Goal: Task Accomplishment & Management: Use online tool/utility

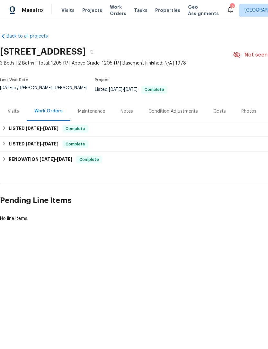
click at [155, 13] on span "Properties" at bounding box center [167, 10] width 25 height 6
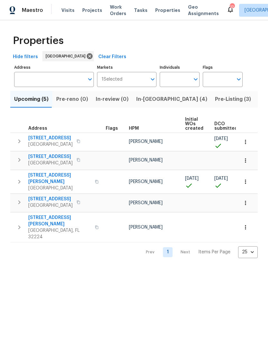
click at [145, 108] on button "In-reno (4)" at bounding box center [171, 99] width 79 height 17
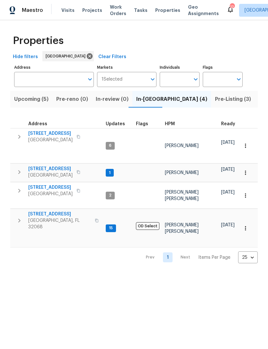
click at [61, 189] on span "[STREET_ADDRESS]" at bounding box center [50, 187] width 44 height 6
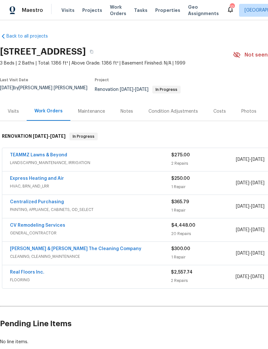
click at [55, 227] on link "CV Remodeling Services" at bounding box center [37, 225] width 55 height 4
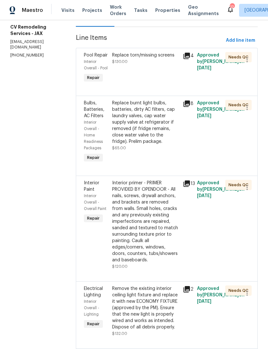
scroll to position [80, 0]
click at [188, 59] on icon at bounding box center [186, 56] width 6 height 6
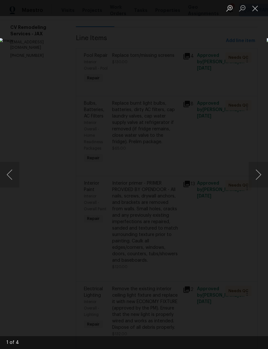
click at [259, 173] on button "Next image" at bounding box center [258, 175] width 19 height 26
click at [259, 169] on button "Next image" at bounding box center [258, 175] width 19 height 26
click at [258, 166] on button "Next image" at bounding box center [258, 175] width 19 height 26
click at [254, 9] on button "Close lightbox" at bounding box center [255, 8] width 13 height 11
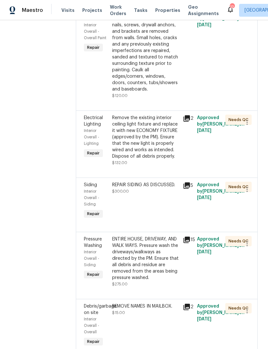
scroll to position [251, 0]
click at [189, 189] on icon at bounding box center [186, 186] width 6 height 6
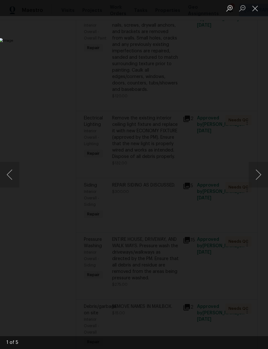
click at [256, 174] on button "Next image" at bounding box center [258, 175] width 19 height 26
click at [256, 181] on button "Next image" at bounding box center [258, 175] width 19 height 26
click at [256, 182] on button "Next image" at bounding box center [258, 175] width 19 height 26
click at [259, 184] on button "Next image" at bounding box center [258, 175] width 19 height 26
click at [259, 183] on button "Next image" at bounding box center [258, 175] width 19 height 26
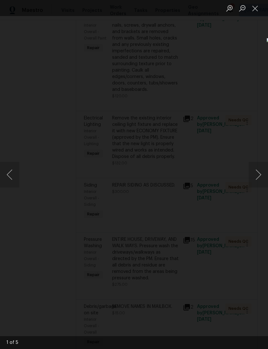
click at [149, 253] on img "Lightbox" at bounding box center [71, 168] width 211 height 275
click at [13, 171] on button "Previous image" at bounding box center [9, 175] width 19 height 26
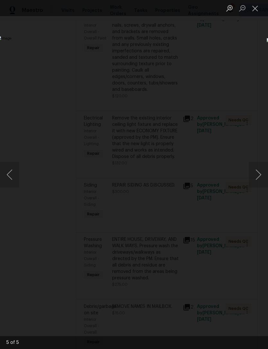
click at [13, 177] on button "Previous image" at bounding box center [9, 175] width 19 height 26
click at [7, 178] on button "Previous image" at bounding box center [9, 175] width 19 height 26
